Goal: Book appointment/travel/reservation

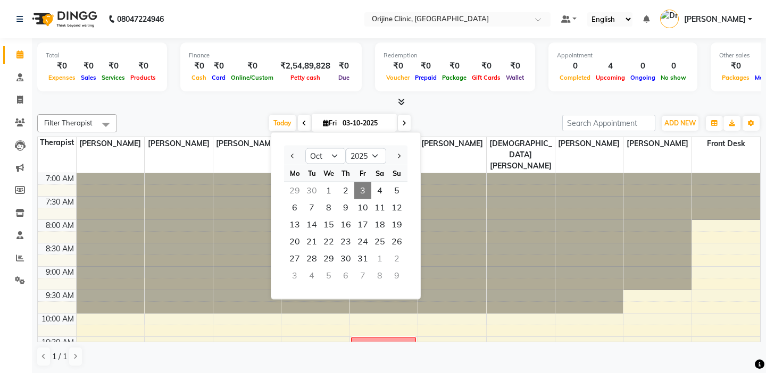
select select "10"
select select "2025"
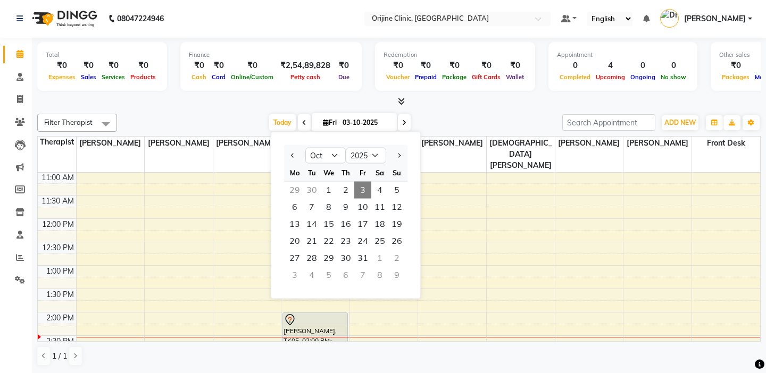
click at [447, 106] on div at bounding box center [398, 101] width 723 height 11
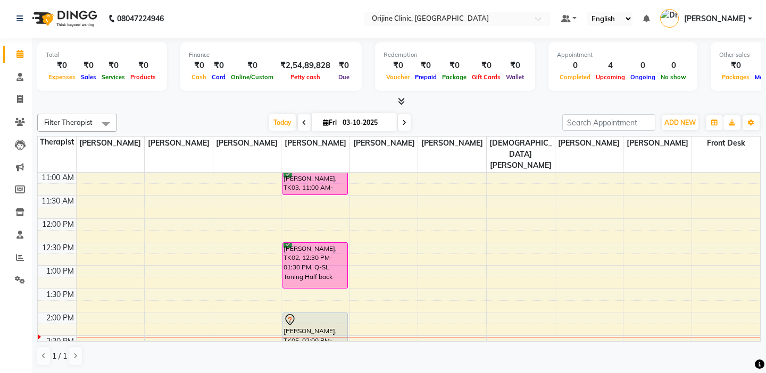
click at [331, 122] on span "Fri" at bounding box center [329, 123] width 19 height 8
select select "10"
select select "2025"
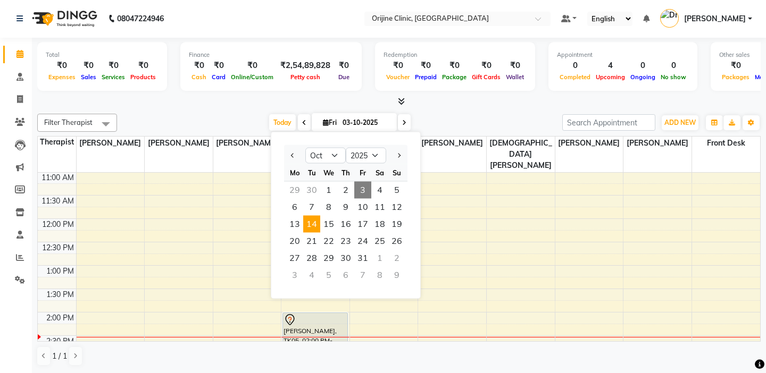
click at [314, 220] on span "14" at bounding box center [311, 224] width 17 height 17
type input "[DATE]"
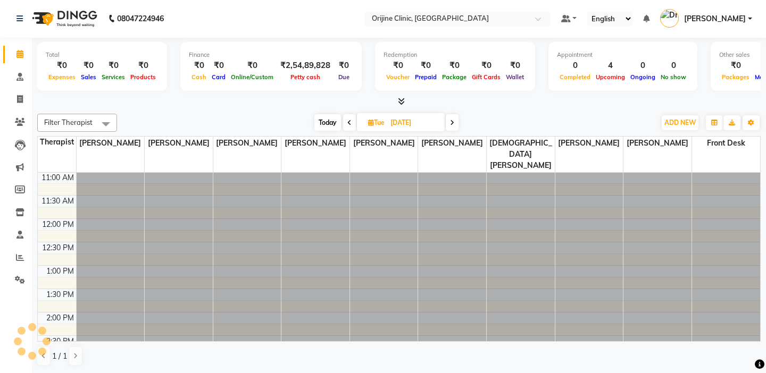
scroll to position [328, 0]
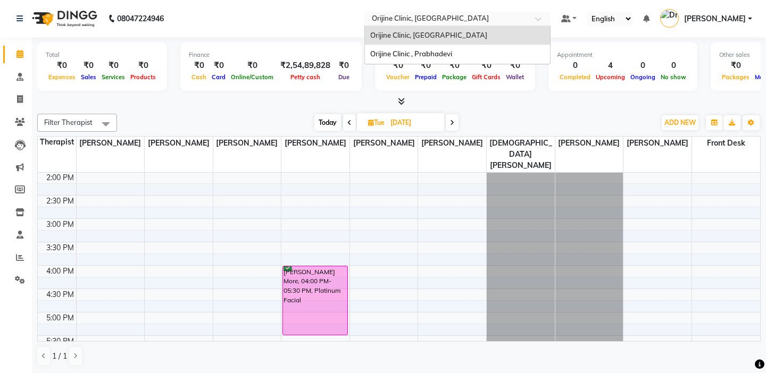
click at [388, 17] on input "text" at bounding box center [447, 19] width 154 height 11
click at [385, 56] on span "Orijine Clinic , Prabhadevi" at bounding box center [411, 53] width 82 height 9
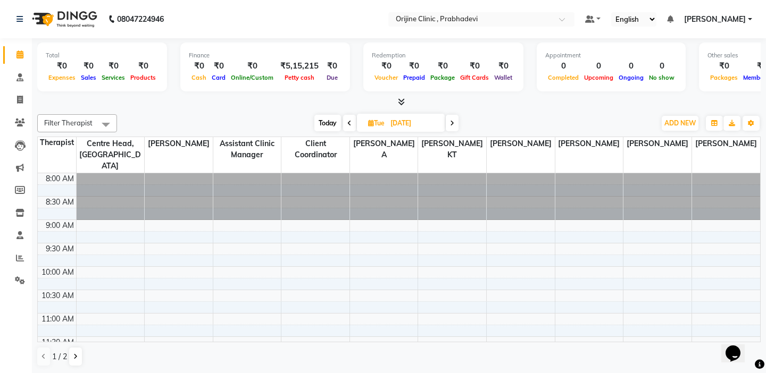
click at [69, 185] on td at bounding box center [57, 191] width 38 height 12
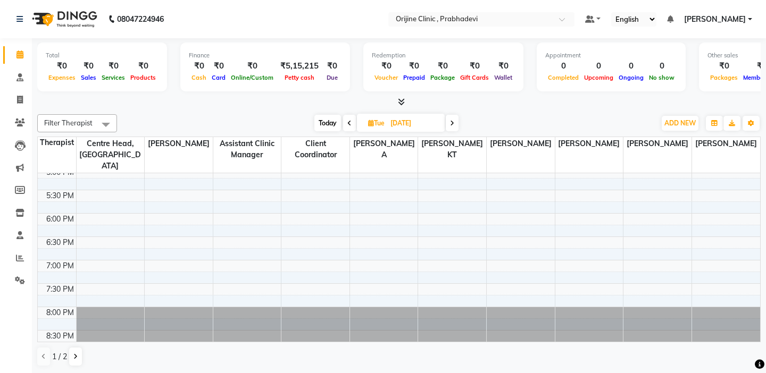
scroll to position [1, 0]
click at [454, 120] on icon at bounding box center [452, 123] width 4 height 6
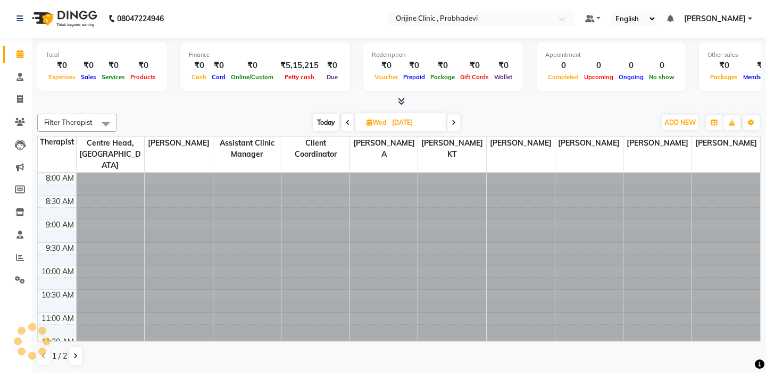
scroll to position [281, 0]
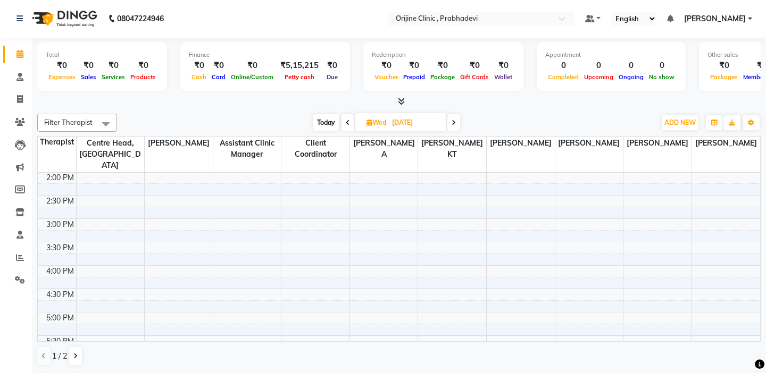
click at [59, 195] on td "2:30 PM" at bounding box center [57, 201] width 38 height 12
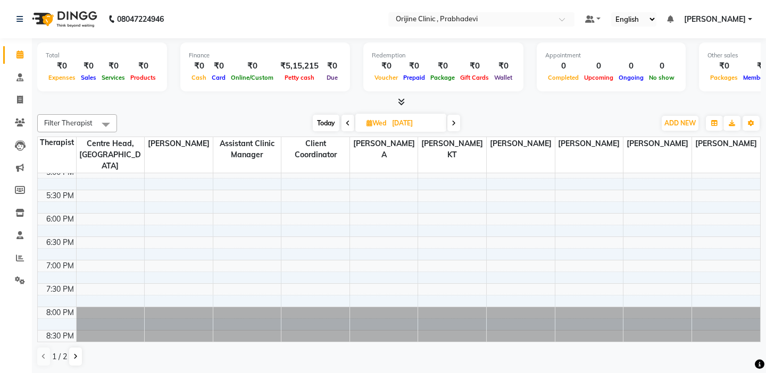
scroll to position [1, 0]
click at [60, 98] on div at bounding box center [398, 101] width 723 height 11
click at [327, 119] on span "Today" at bounding box center [326, 122] width 27 height 16
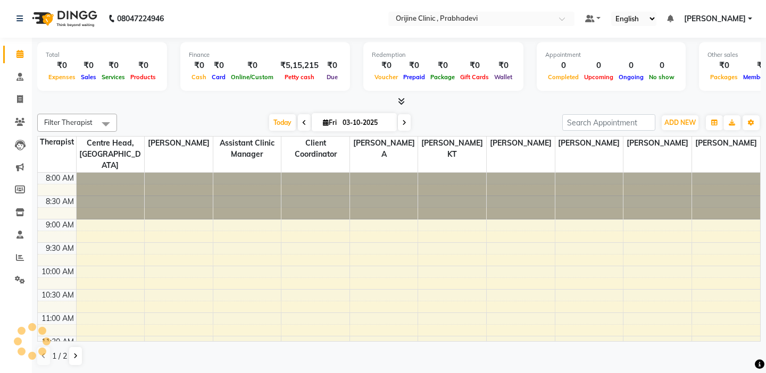
scroll to position [281, 0]
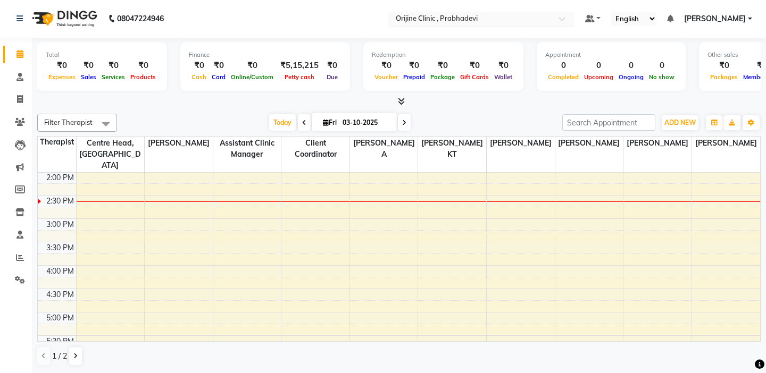
click at [394, 16] on input "text" at bounding box center [471, 19] width 154 height 11
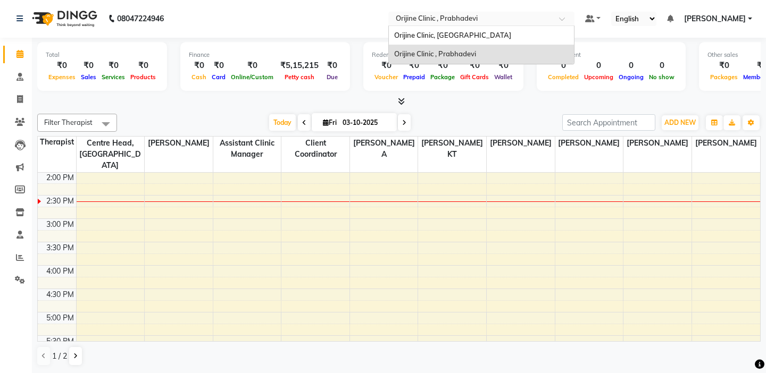
click at [432, 54] on span "Orijine Clinic , Prabhadevi" at bounding box center [435, 53] width 82 height 9
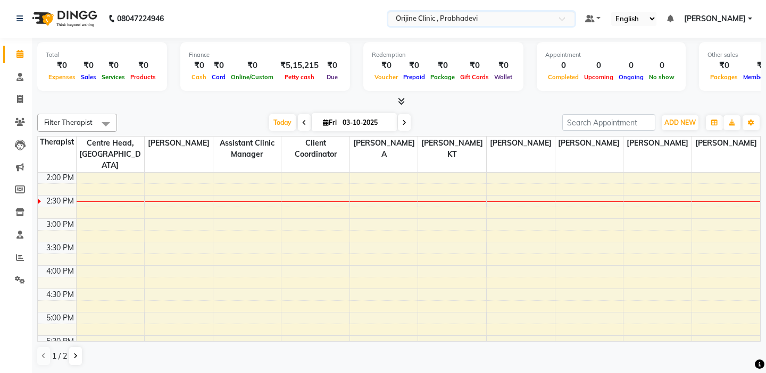
click at [396, 118] on span "Fri 03-10-2025" at bounding box center [354, 122] width 85 height 18
click at [407, 126] on span at bounding box center [404, 122] width 13 height 16
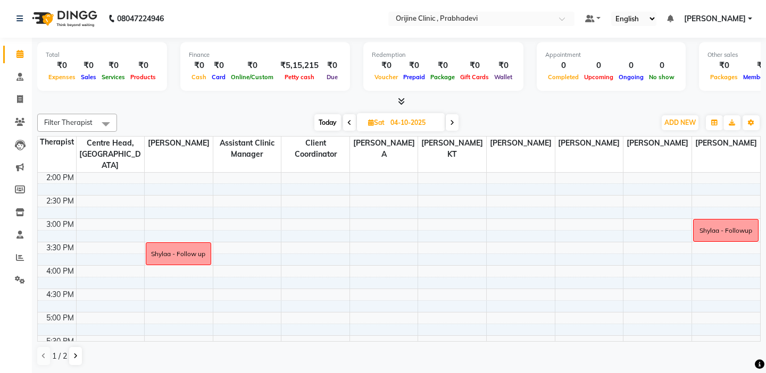
click at [324, 124] on span "Today" at bounding box center [327, 122] width 27 height 16
type input "03-10-2025"
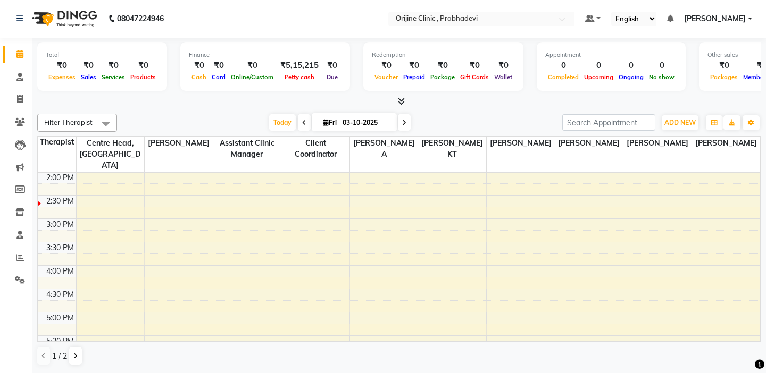
click at [231, 15] on nav "08047224946 Select Location × Orijine Clinic , Prabhadevi Default Panel My Pane…" at bounding box center [383, 18] width 766 height 38
click at [171, 95] on div "Total ₹0 Expenses ₹0 Sales ₹0 Services ₹0 Products Finance ₹0 Cash ₹0 Card ₹0 O…" at bounding box center [398, 73] width 723 height 70
click at [325, 120] on icon at bounding box center [326, 122] width 6 height 7
select select "10"
select select "2025"
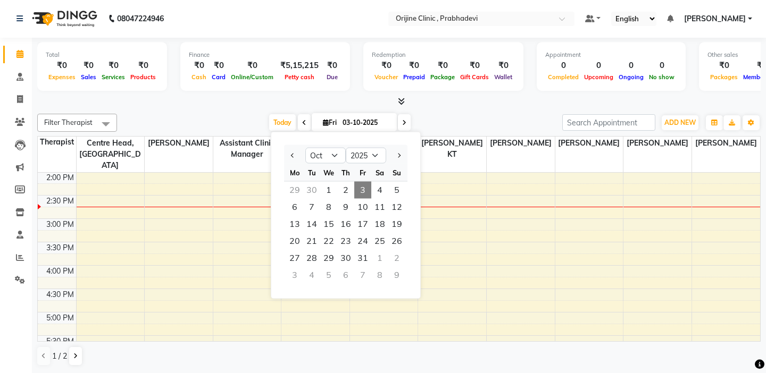
click at [218, 104] on div at bounding box center [398, 101] width 723 height 11
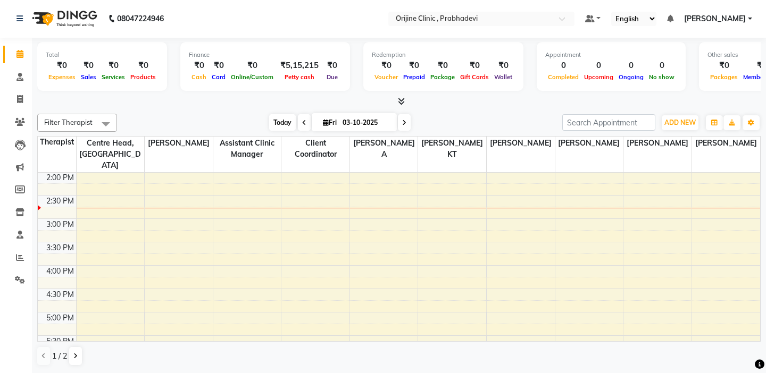
click at [282, 122] on span "Today" at bounding box center [282, 122] width 27 height 16
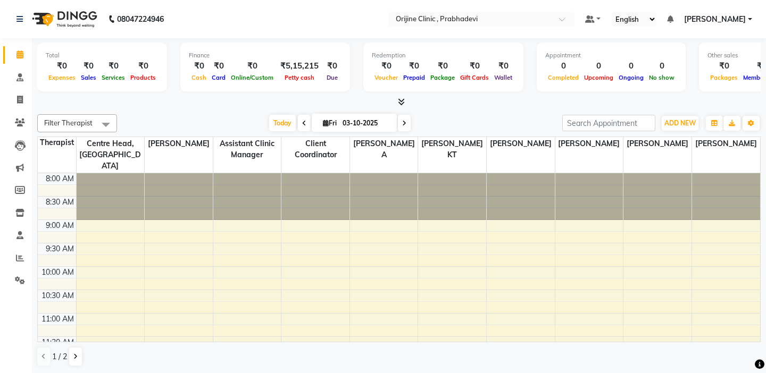
click at [62, 185] on td at bounding box center [57, 191] width 38 height 12
